Goal: Task Accomplishment & Management: Use online tool/utility

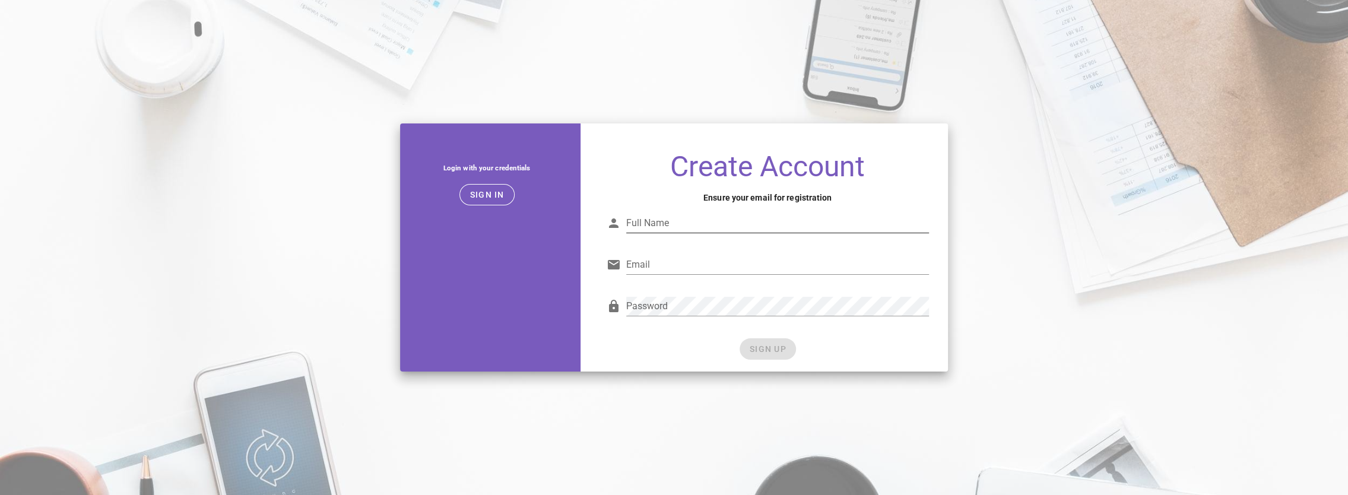
click at [642, 226] on input "Full Name" at bounding box center [777, 223] width 303 height 19
type input "Aishwarya Nanjundaswamy"
drag, startPoint x: 642, startPoint y: 273, endPoint x: 654, endPoint y: 269, distance: 12.4
click at [642, 273] on input "Email" at bounding box center [777, 264] width 303 height 19
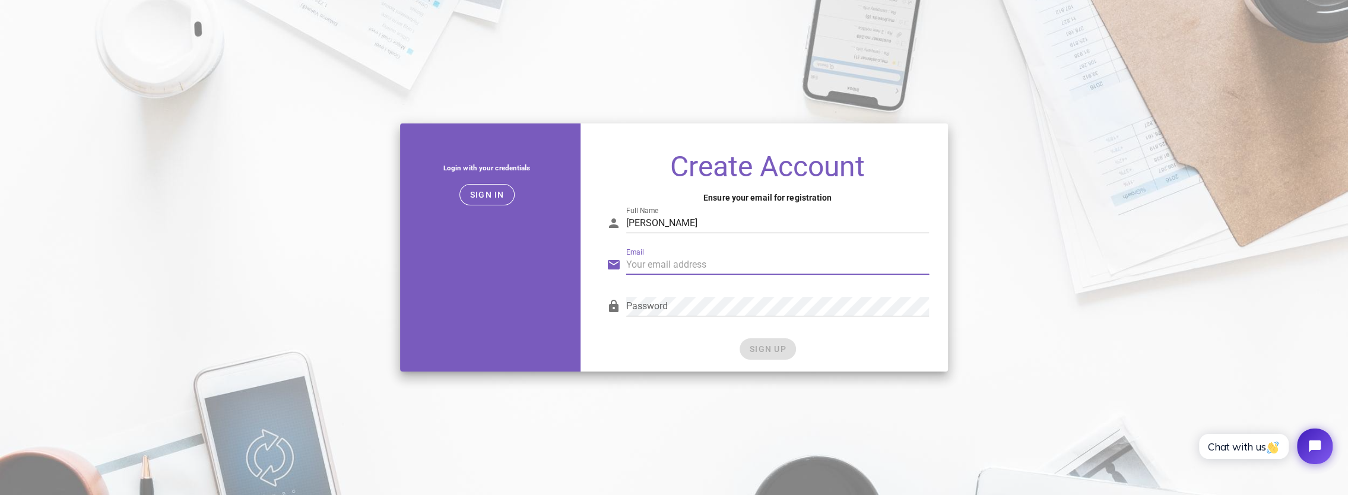
type input "aishwarya@infarm.io"
click at [708, 338] on div "SIGN UP" at bounding box center [768, 348] width 322 height 21
click at [751, 343] on button "SIGN UP" at bounding box center [768, 348] width 56 height 21
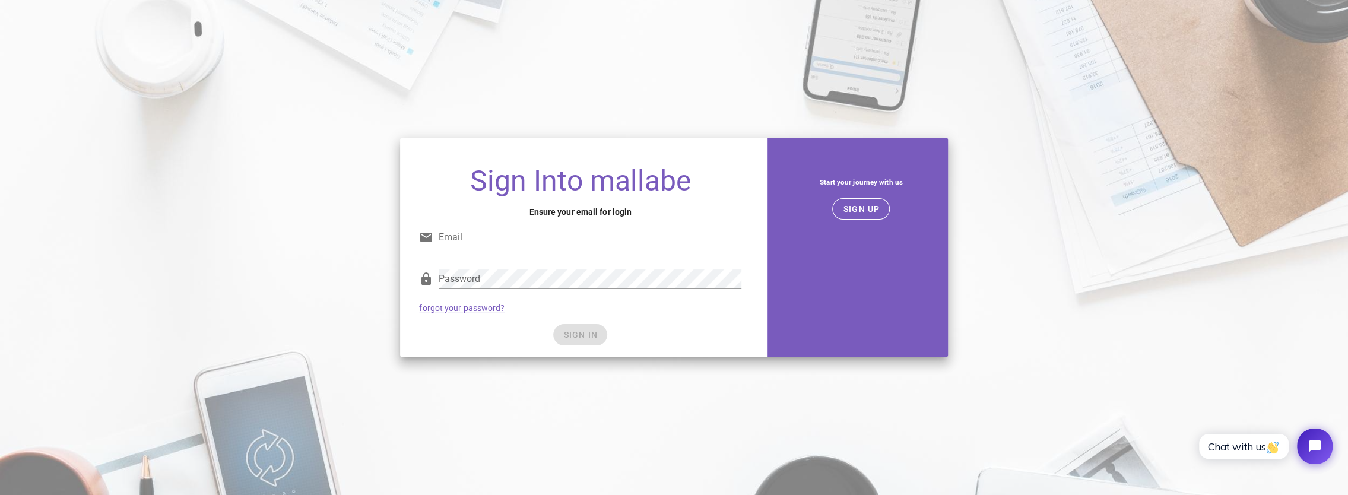
type input "aishwarya@infarm.io"
click at [530, 288] on div "Password" at bounding box center [590, 279] width 303 height 19
click at [552, 302] on div "Password forgot your password?" at bounding box center [580, 291] width 337 height 62
click at [585, 332] on div "SIGN IN" at bounding box center [580, 334] width 322 height 21
click at [502, 339] on div "SIGN IN" at bounding box center [580, 334] width 322 height 21
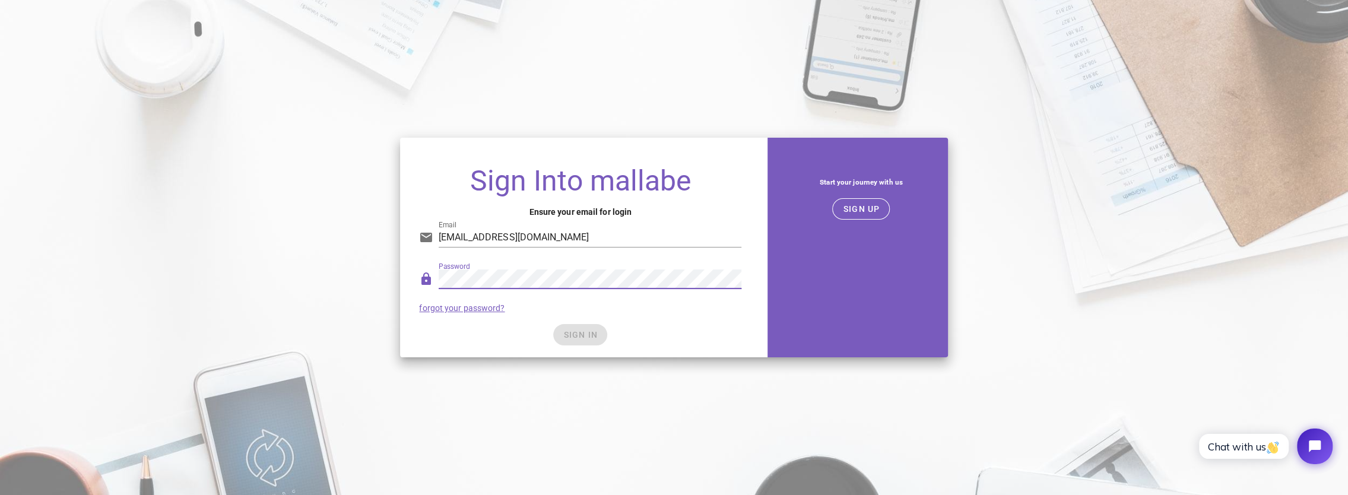
click at [706, 292] on div "Password" at bounding box center [590, 286] width 303 height 32
click at [506, 332] on div "SIGN IN" at bounding box center [580, 334] width 322 height 21
click at [553, 236] on input "aishwarya@infarm.io" at bounding box center [590, 237] width 303 height 19
click at [552, 359] on div "Sign Into mallabe Ensure your email for login Email aishwarya@infarm.io Passwor…" at bounding box center [674, 248] width 562 height 234
click at [576, 335] on span "SIGN IN" at bounding box center [580, 334] width 35 height 9
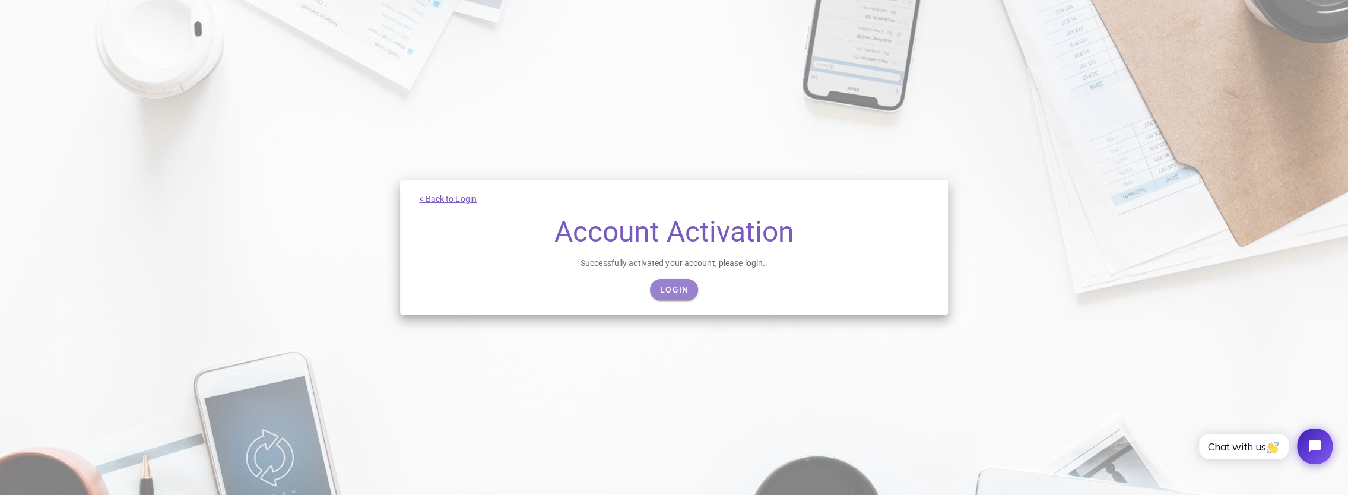
click at [673, 293] on span "Login" at bounding box center [674, 289] width 29 height 9
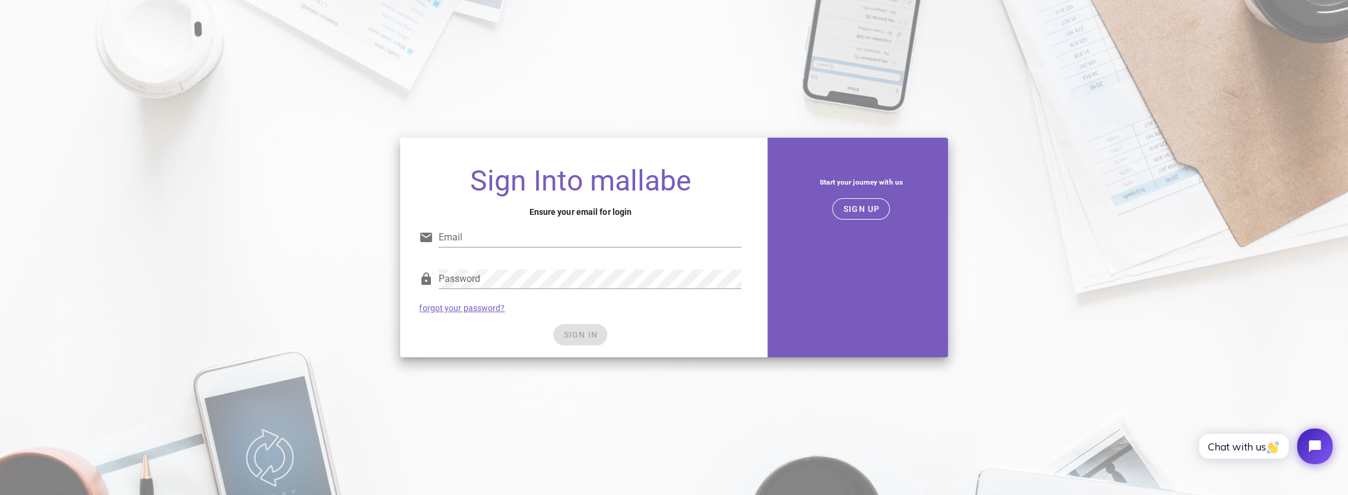
type input "aishwarya@infarm.io"
click at [565, 304] on div "Password forgot your password?" at bounding box center [580, 291] width 337 height 62
click at [574, 335] on span "SIGN IN" at bounding box center [580, 334] width 35 height 9
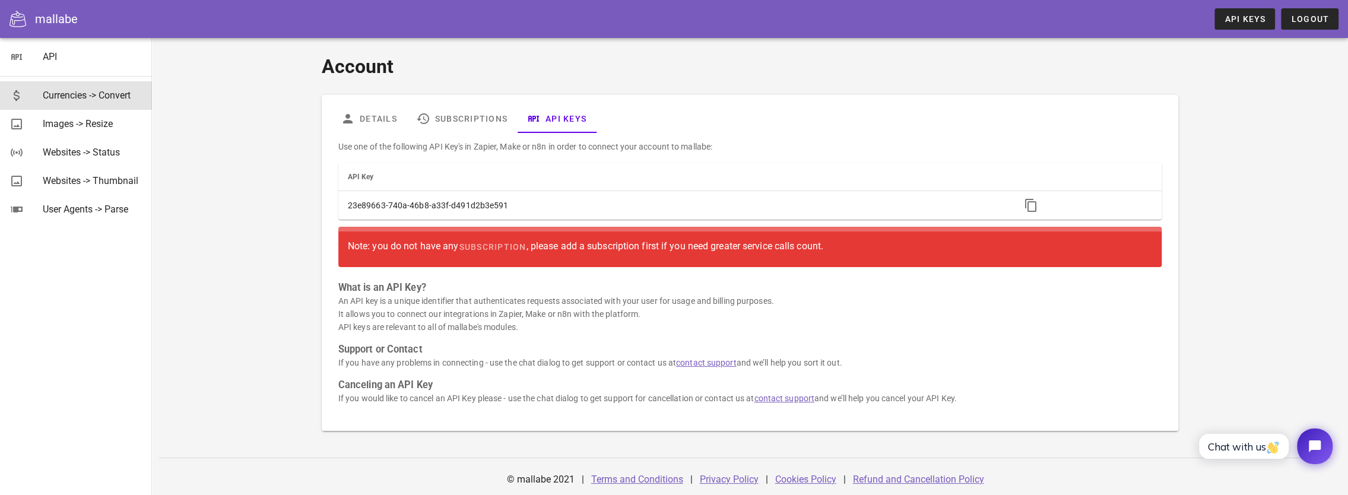
click at [120, 90] on div "Currencies -> Convert" at bounding box center [93, 95] width 100 height 11
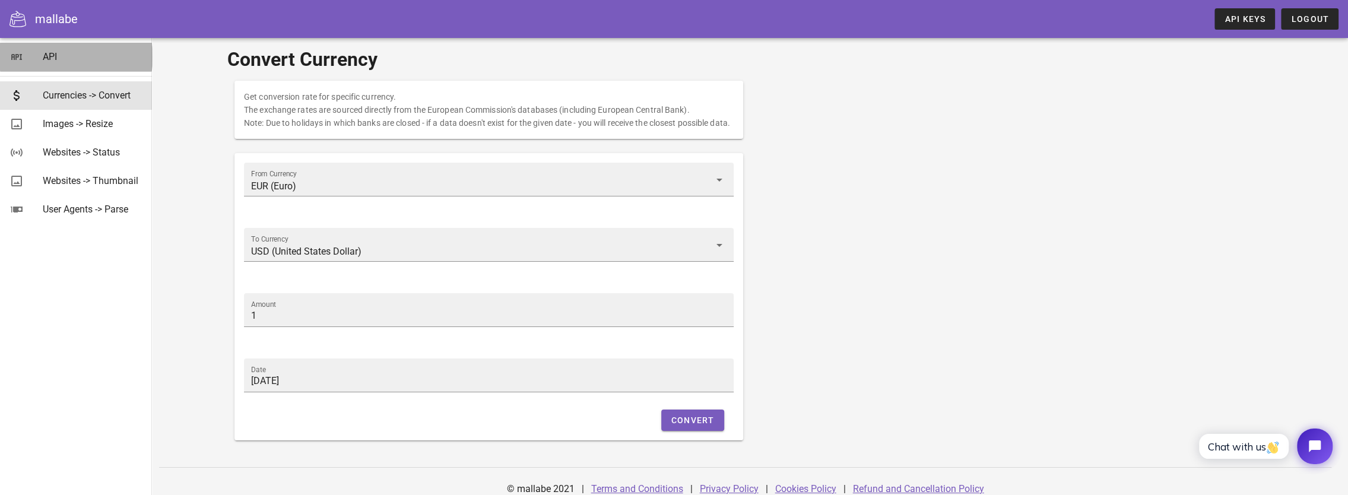
click at [42, 55] on link "API" at bounding box center [76, 57] width 152 height 28
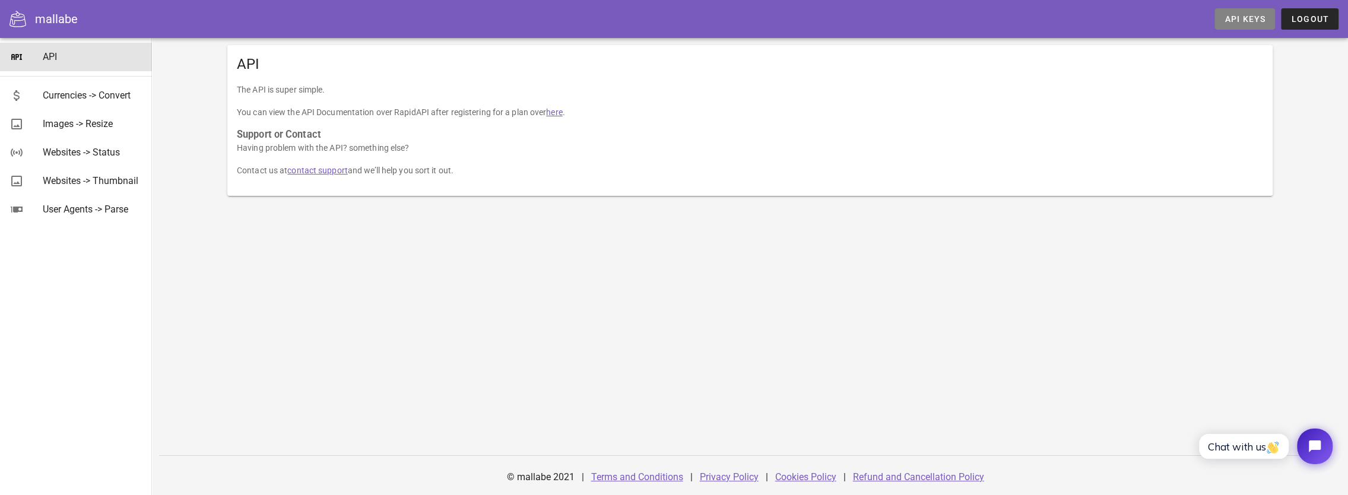
click at [1258, 23] on span "API Keys" at bounding box center [1245, 18] width 42 height 9
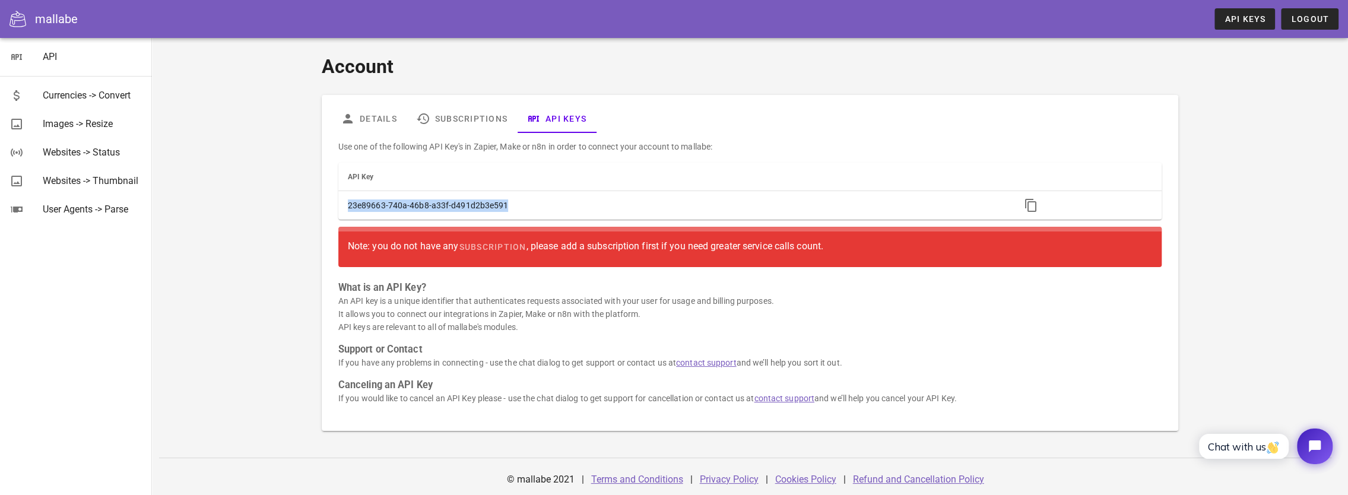
drag, startPoint x: 523, startPoint y: 201, endPoint x: 319, endPoint y: 208, distance: 203.8
click at [319, 208] on div "Account Details Subscriptions API Keys Use one of the following API Key's in Za…" at bounding box center [750, 241] width 871 height 393
copy table "API Key 23e89663-740a-46b8-a33f-d491d2b3e591"
click at [70, 153] on div "Websites -> Status" at bounding box center [93, 152] width 100 height 11
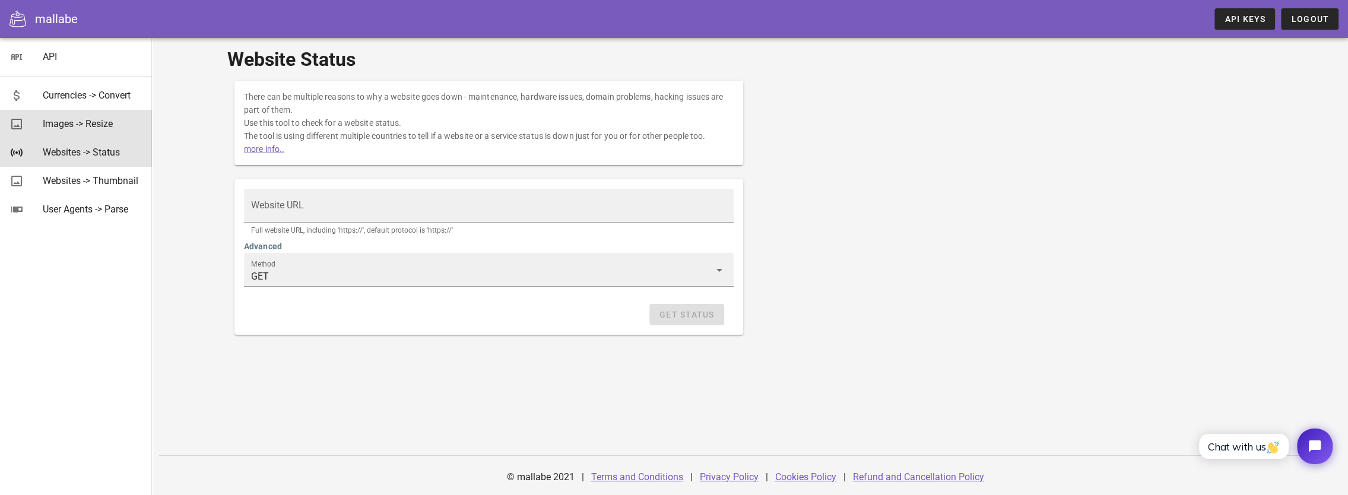
click at [73, 123] on div "Images -> Resize" at bounding box center [93, 123] width 100 height 11
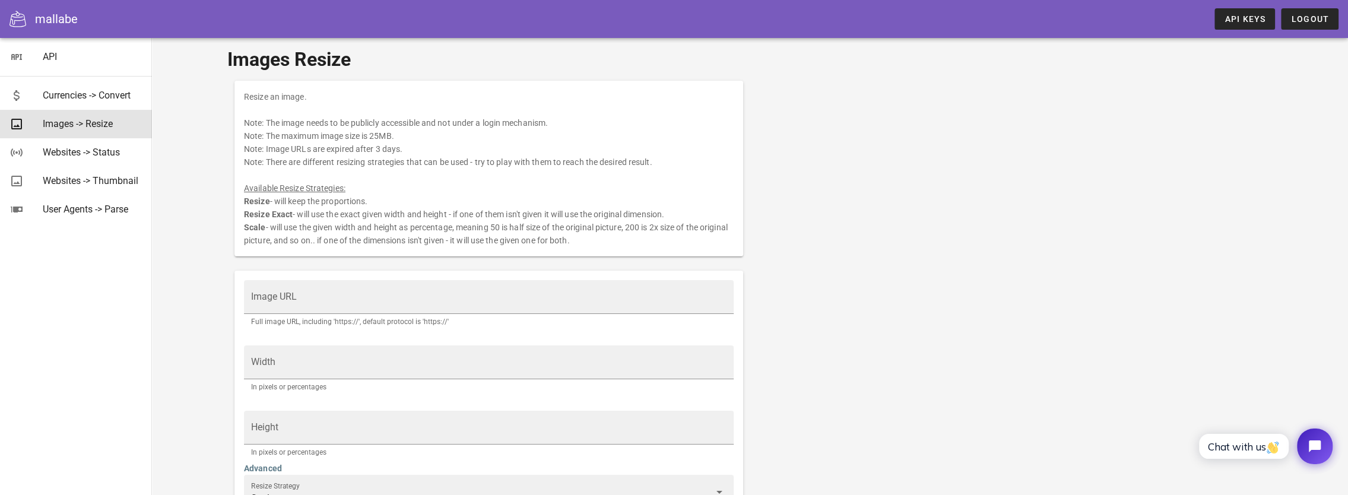
click at [20, 20] on icon at bounding box center [17, 19] width 17 height 17
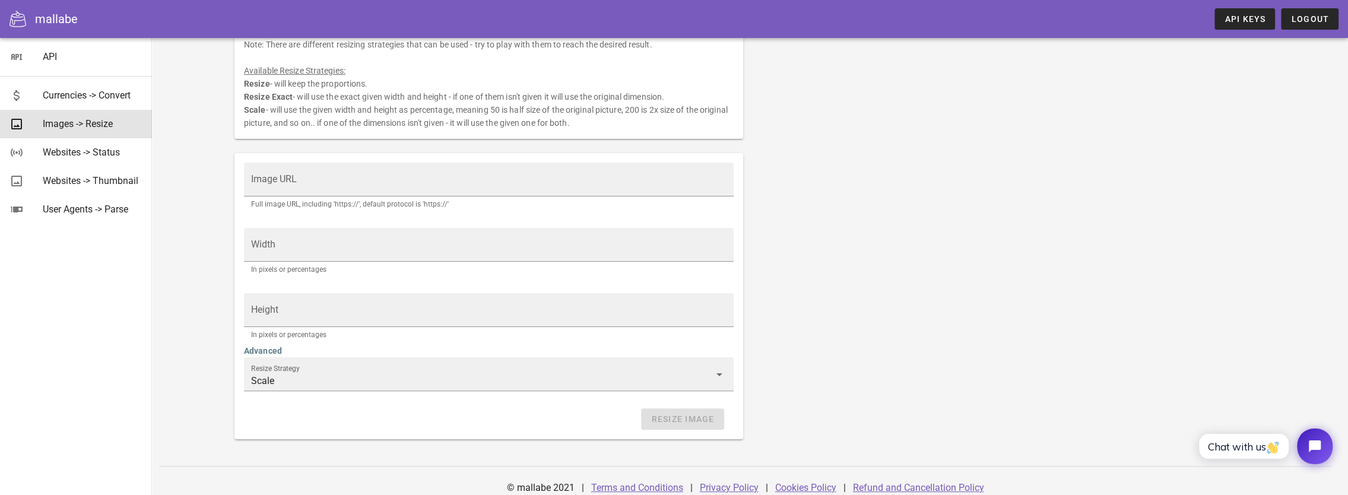
scroll to position [119, 0]
click at [88, 173] on div "Websites -> Thumbnail" at bounding box center [93, 181] width 100 height 26
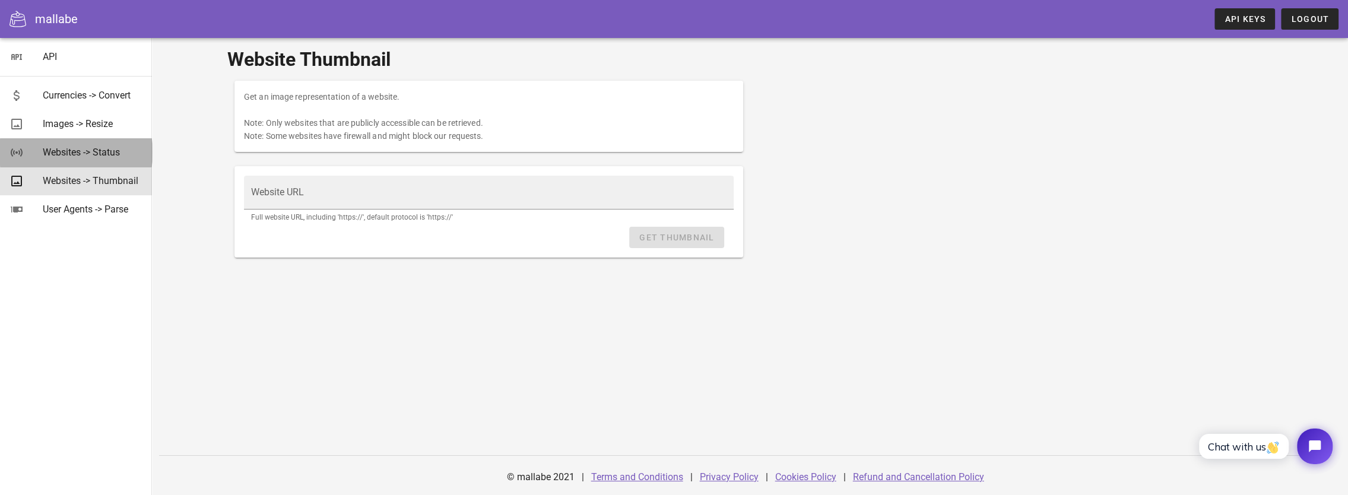
click at [104, 153] on div "Websites -> Status" at bounding box center [93, 152] width 100 height 11
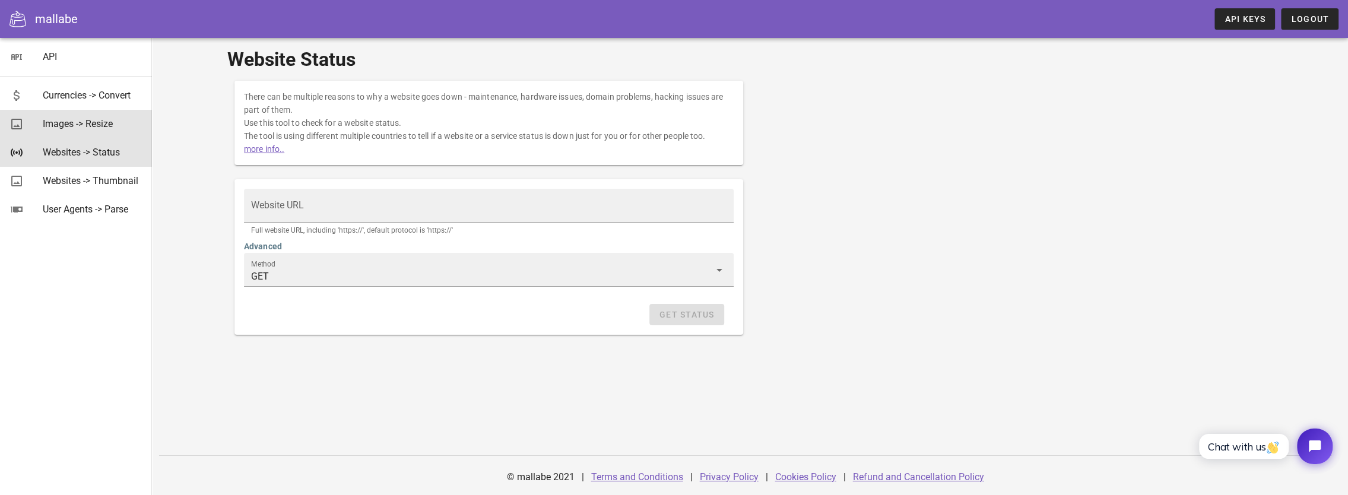
click at [102, 121] on div "Images -> Resize" at bounding box center [93, 123] width 100 height 11
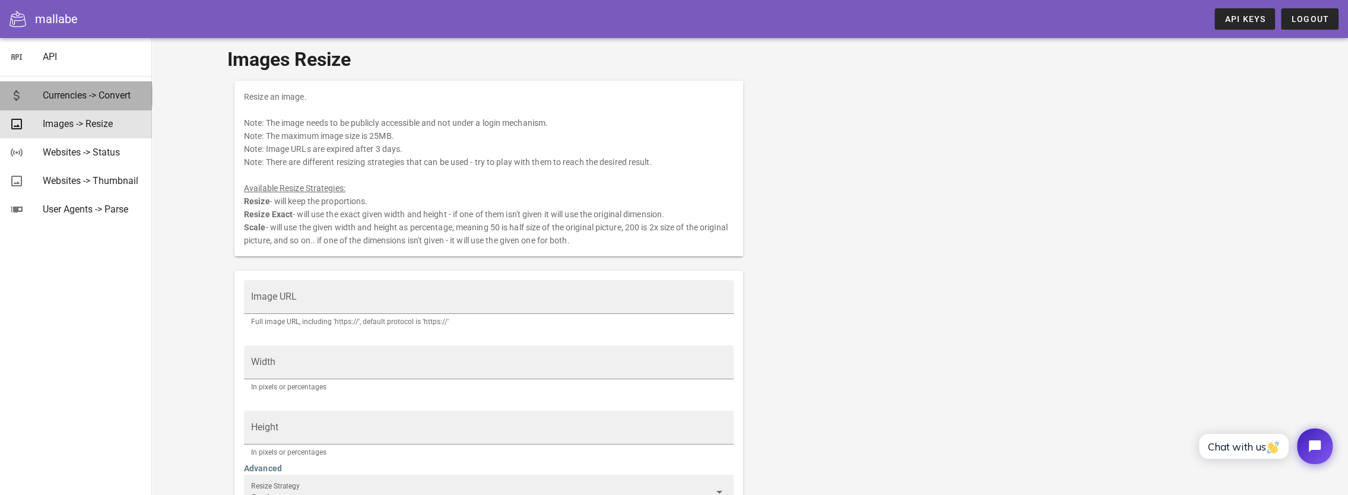
click at [102, 87] on div "Currencies -> Convert" at bounding box center [93, 96] width 100 height 26
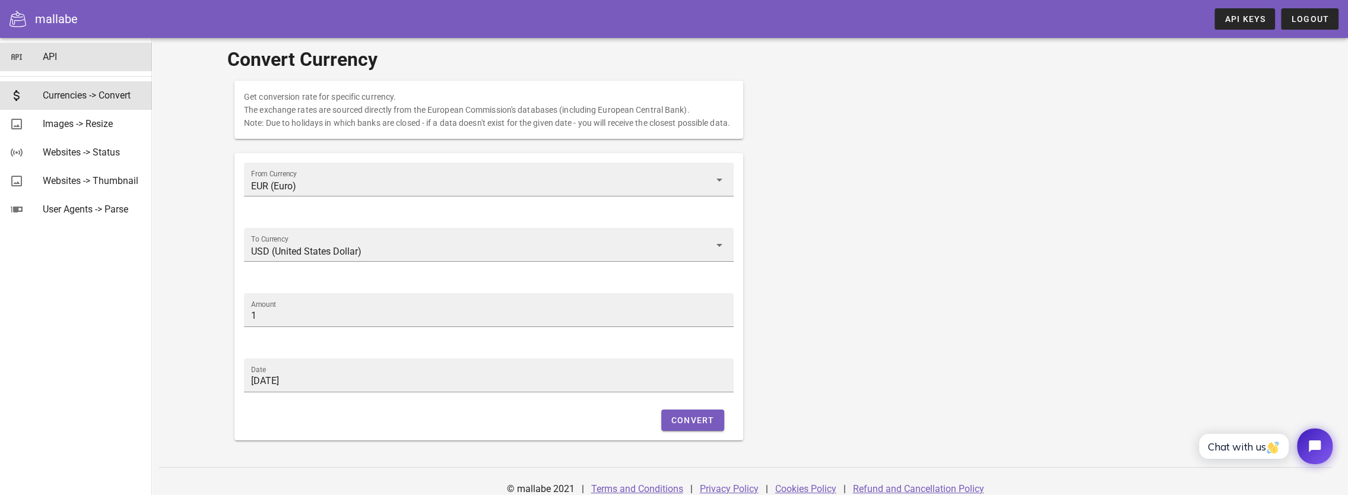
click at [80, 53] on div "API" at bounding box center [93, 56] width 100 height 11
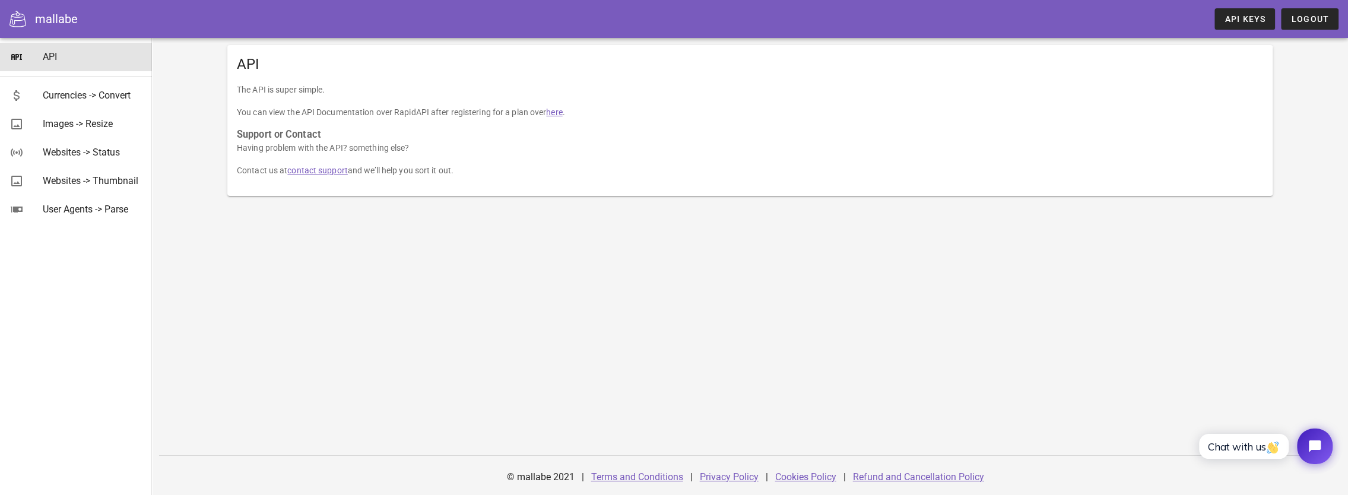
click at [14, 20] on icon at bounding box center [17, 19] width 17 height 17
click at [21, 21] on icon at bounding box center [17, 19] width 17 height 17
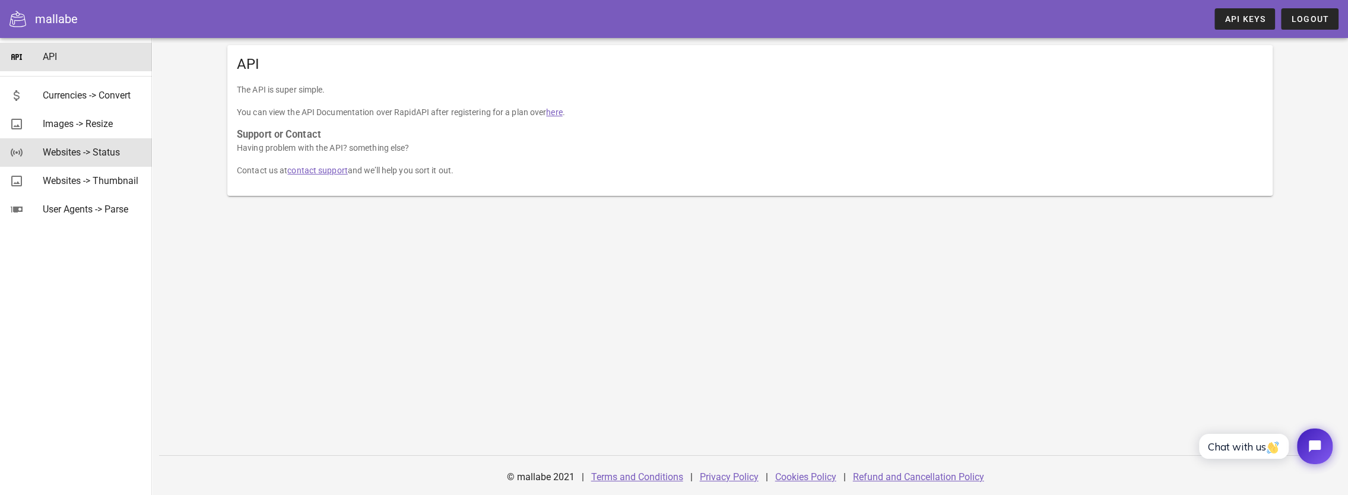
click at [80, 154] on div "Websites -> Status" at bounding box center [93, 152] width 100 height 11
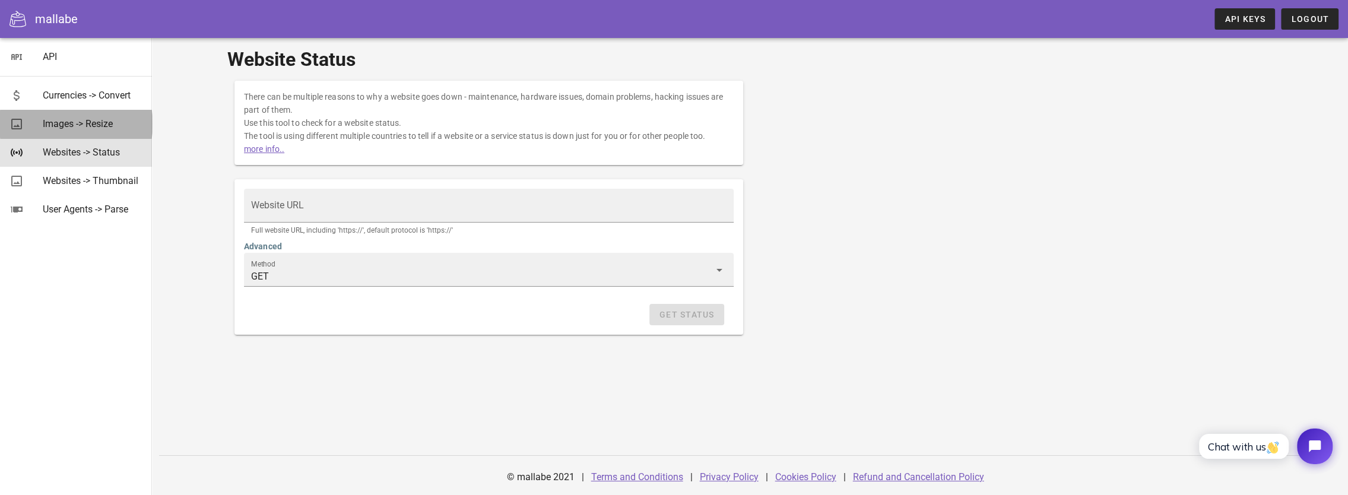
click at [89, 113] on div "Images -> Resize" at bounding box center [93, 124] width 100 height 26
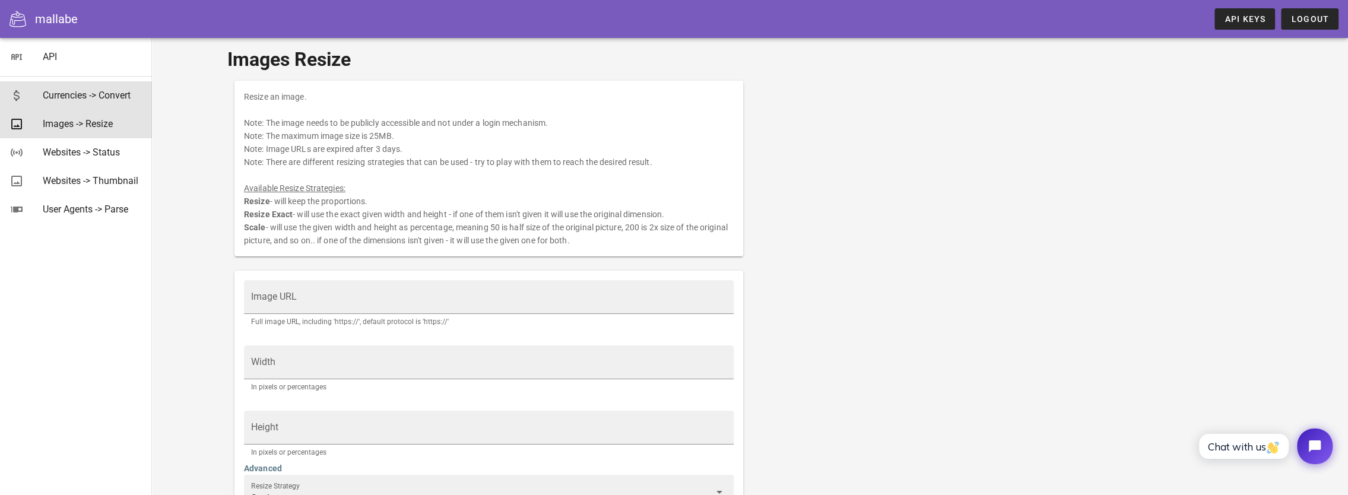
click at [109, 90] on div "Currencies -> Convert" at bounding box center [93, 95] width 100 height 11
